Goal: Entertainment & Leisure: Consume media (video, audio)

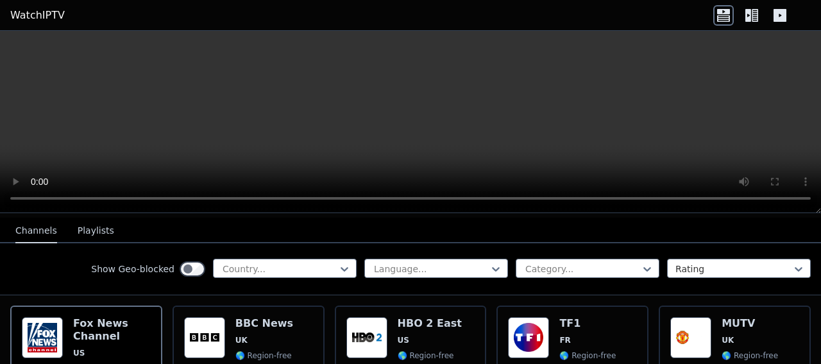
scroll to position [128, 0]
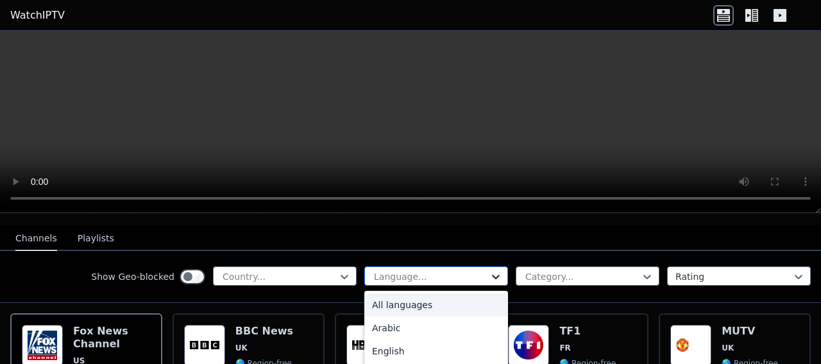
click at [490, 279] on icon at bounding box center [496, 276] width 13 height 13
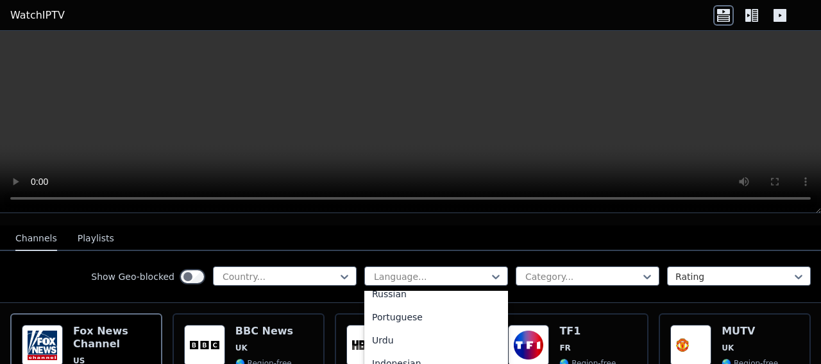
scroll to position [182, 0]
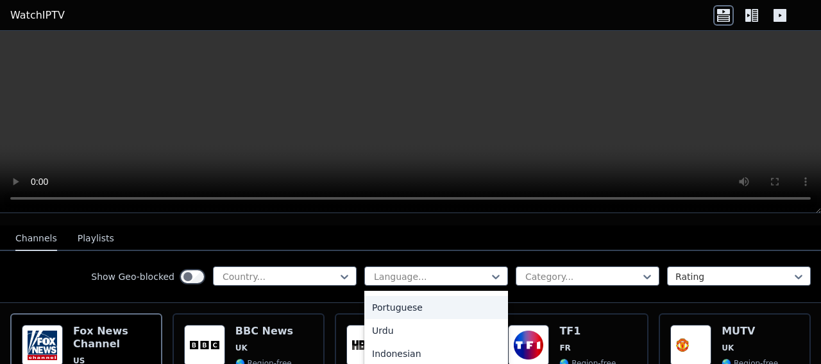
click at [405, 311] on div "Portuguese" at bounding box center [436, 307] width 144 height 23
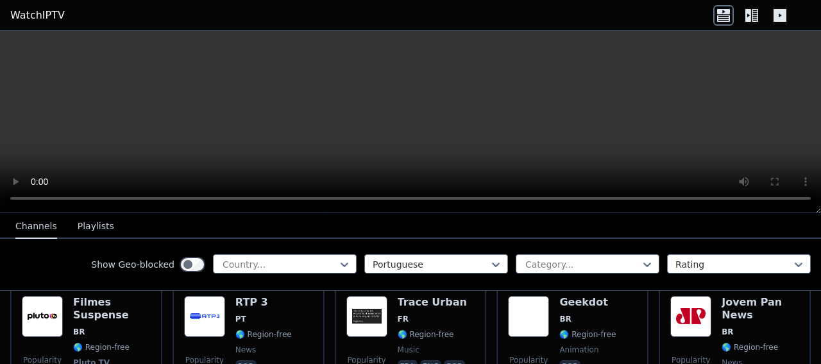
scroll to position [282, 0]
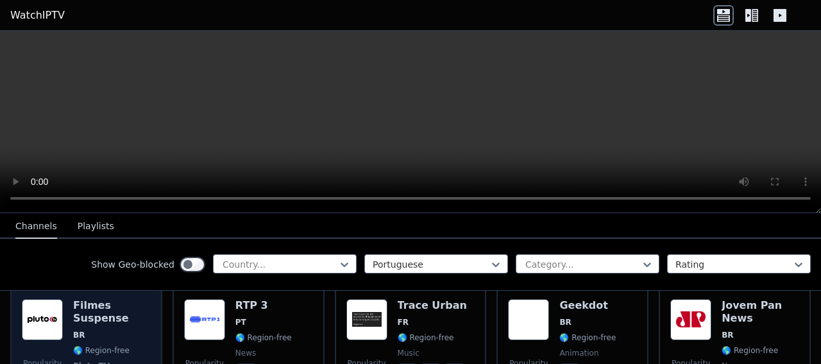
click at [112, 323] on h6 "Filmes Suspense" at bounding box center [112, 312] width 78 height 26
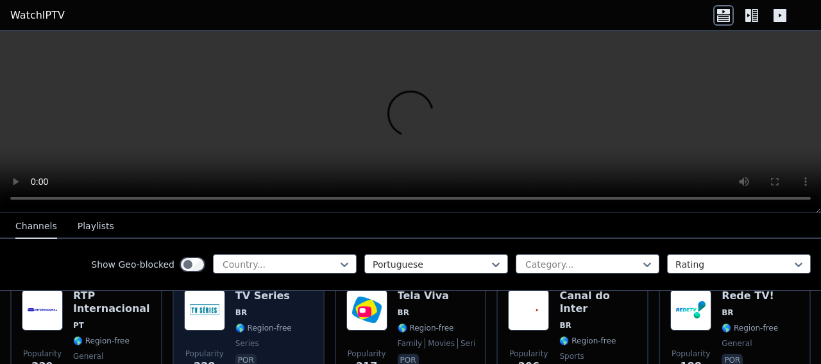
scroll to position [427, 0]
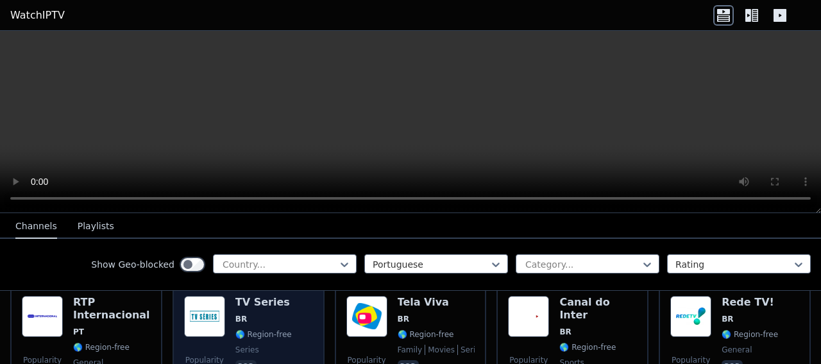
click at [250, 321] on span "BR" at bounding box center [263, 319] width 56 height 10
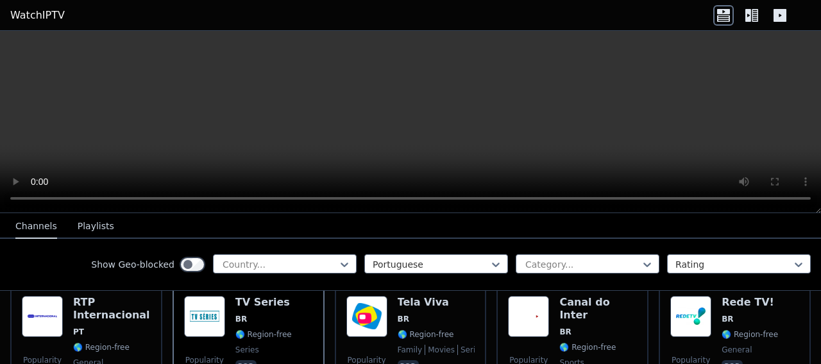
click at [729, 15] on icon at bounding box center [723, 15] width 21 height 21
click at [725, 15] on icon at bounding box center [723, 18] width 13 height 6
click at [747, 13] on icon at bounding box center [752, 15] width 21 height 21
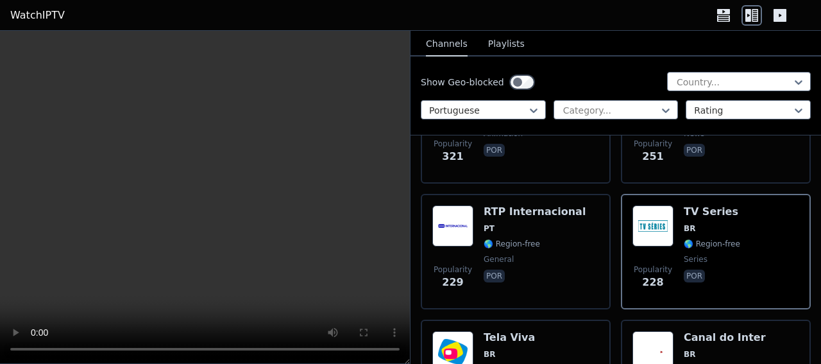
scroll to position [729, 0]
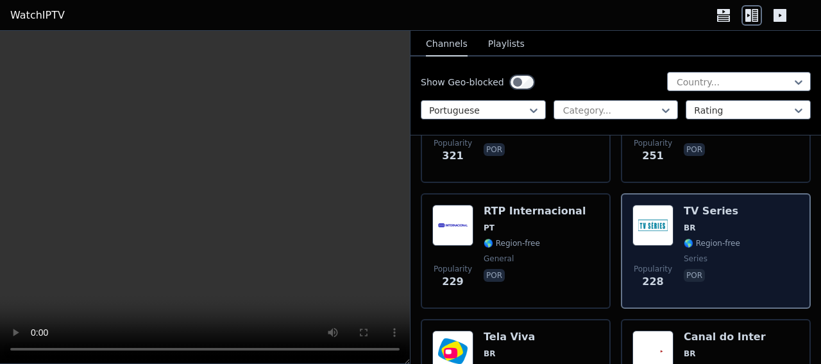
click at [675, 225] on div "Popularity 228 TV Series BR 🌎 Region-free series por" at bounding box center [716, 251] width 167 height 92
click at [649, 200] on div "Popularity 228 TV Series BR 🌎 Region-free series por" at bounding box center [716, 250] width 190 height 115
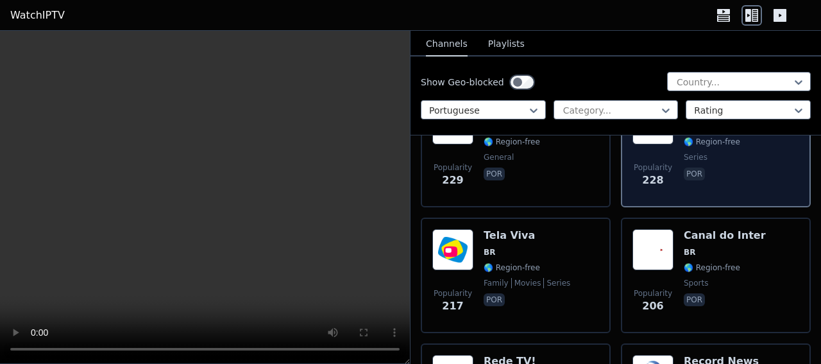
scroll to position [832, 0]
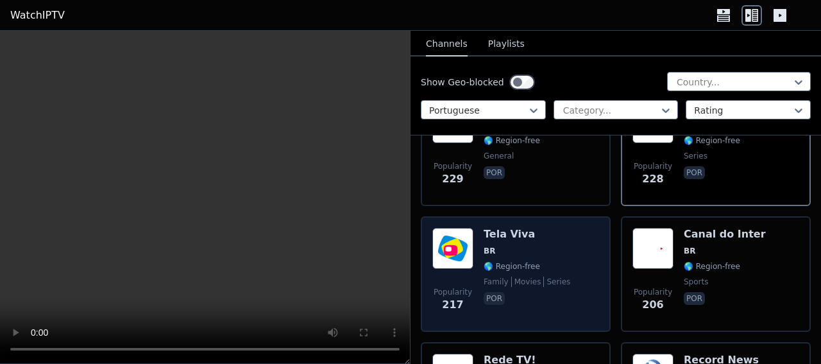
click at [542, 260] on div "Tela Viva BR 🌎 Region-free family movies series por" at bounding box center [527, 274] width 87 height 92
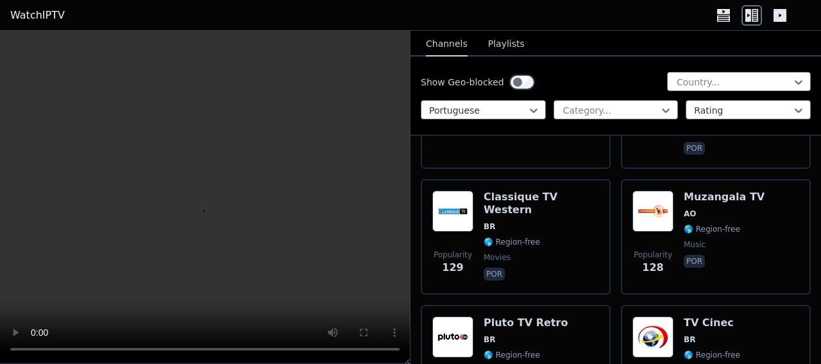
scroll to position [1265, 0]
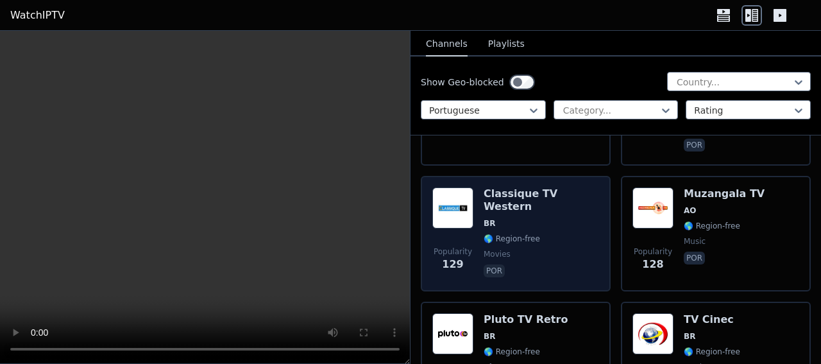
click at [552, 249] on span "movies" at bounding box center [541, 254] width 115 height 10
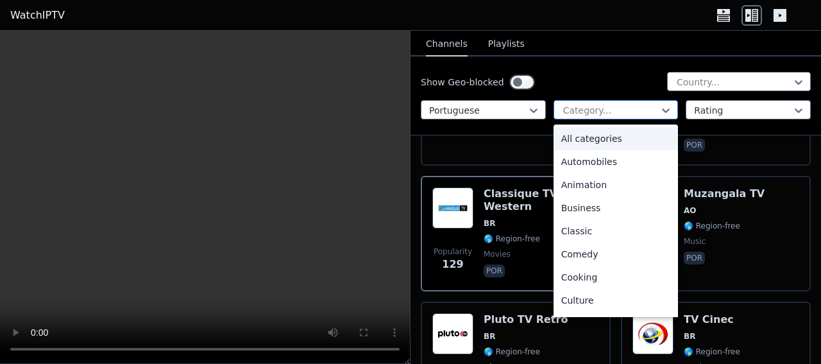
click at [660, 117] on div at bounding box center [666, 110] width 13 height 19
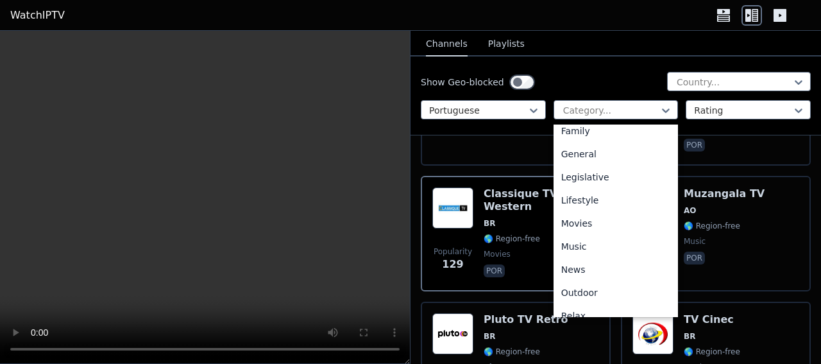
scroll to position [12, 0]
